Goal: Find specific page/section: Find specific page/section

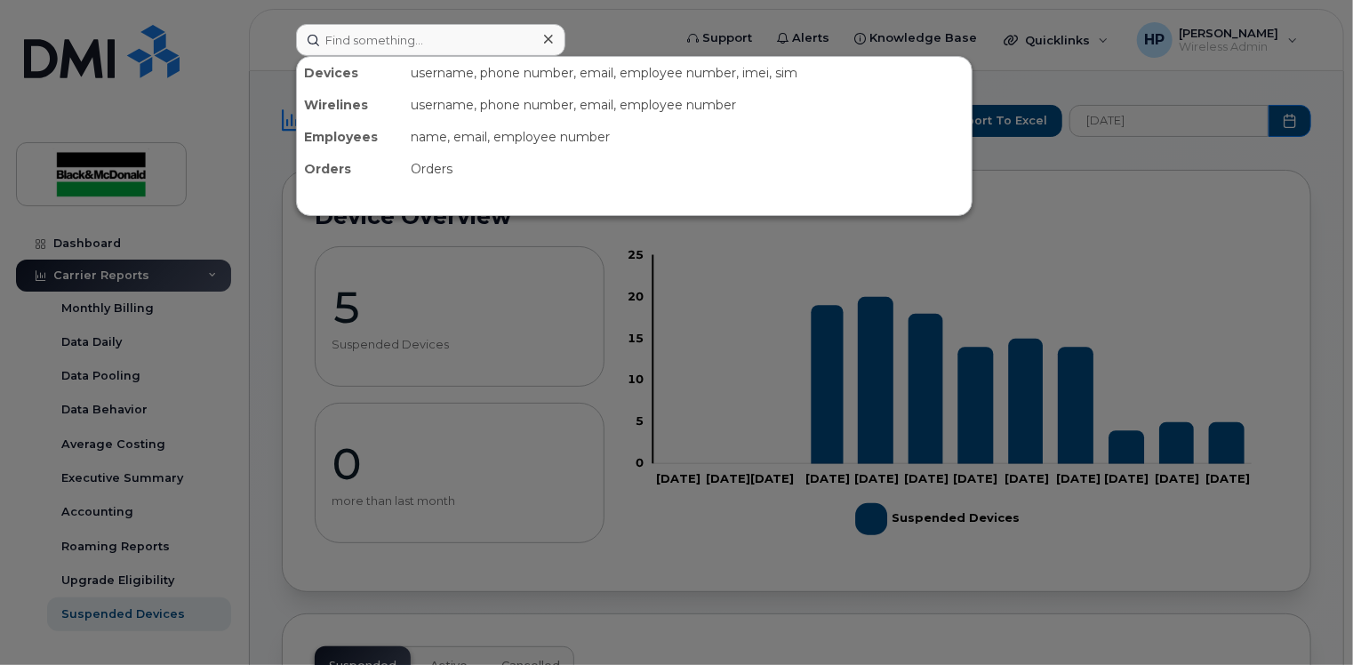
type input "d"
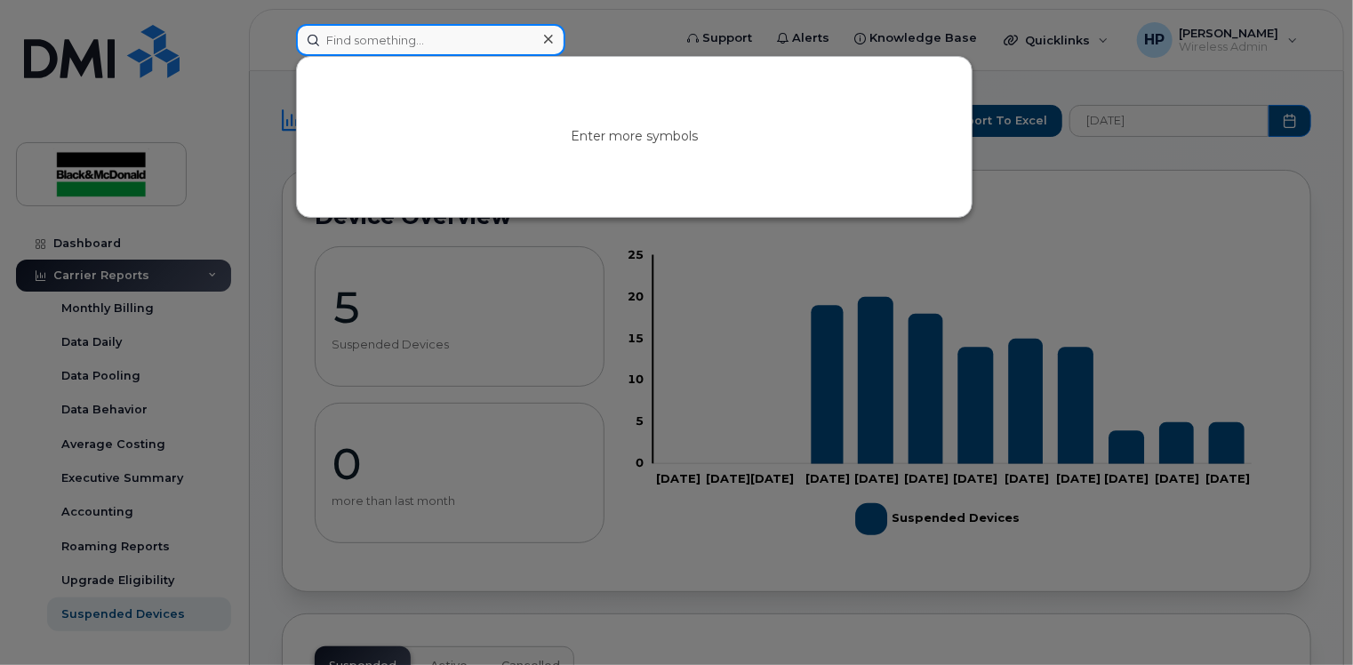
click at [386, 36] on input at bounding box center [430, 40] width 269 height 32
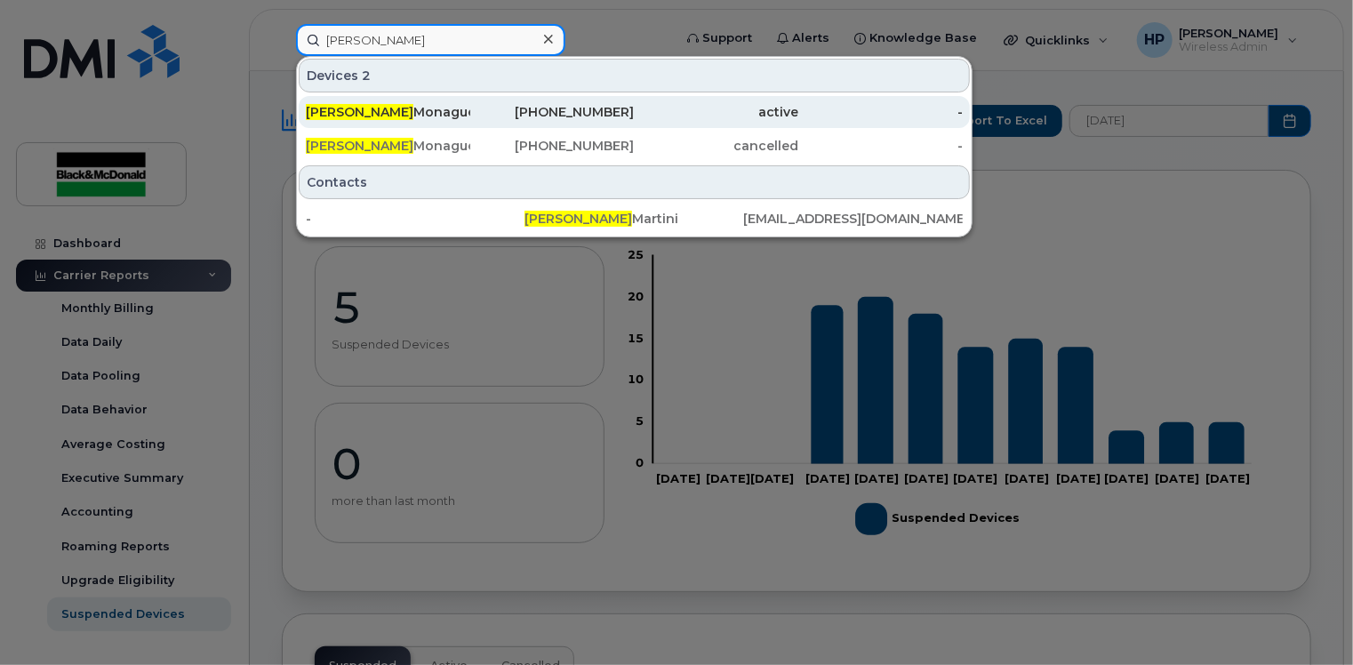
type input "[PERSON_NAME]"
click at [475, 110] on div "[PHONE_NUMBER]" at bounding box center [552, 112] width 164 height 18
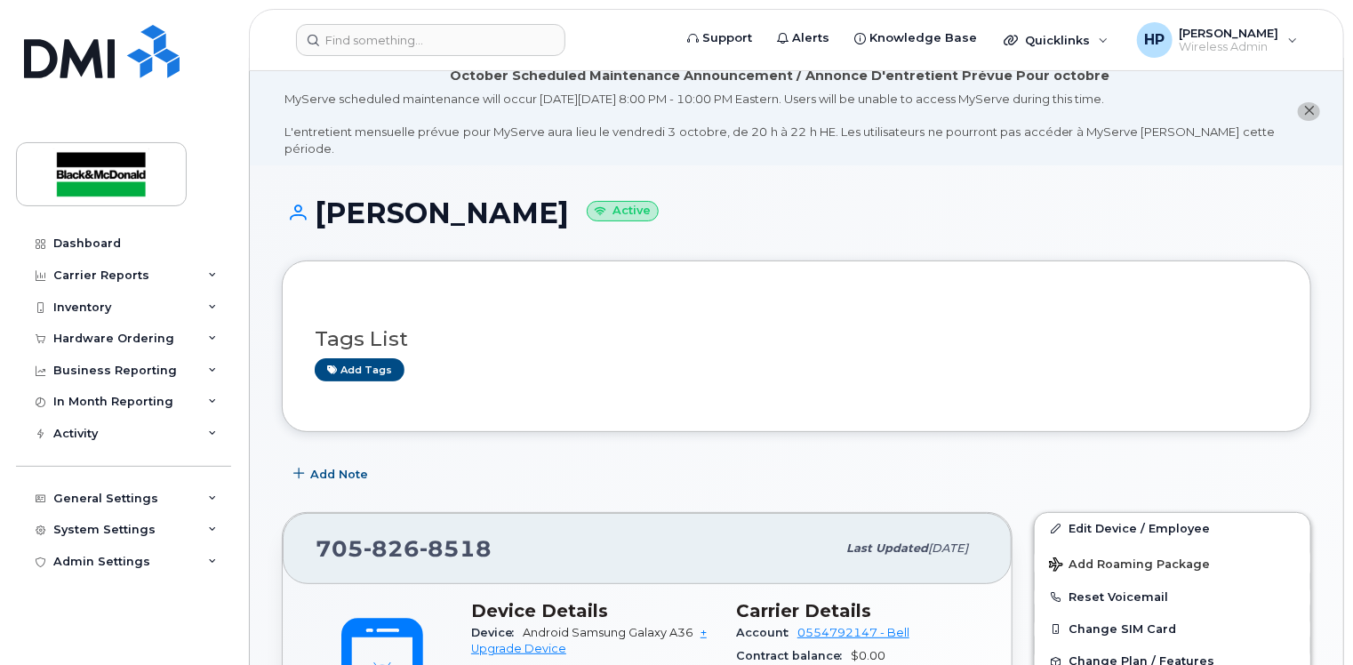
scroll to position [267, 0]
